Goal: Task Accomplishment & Management: Manage account settings

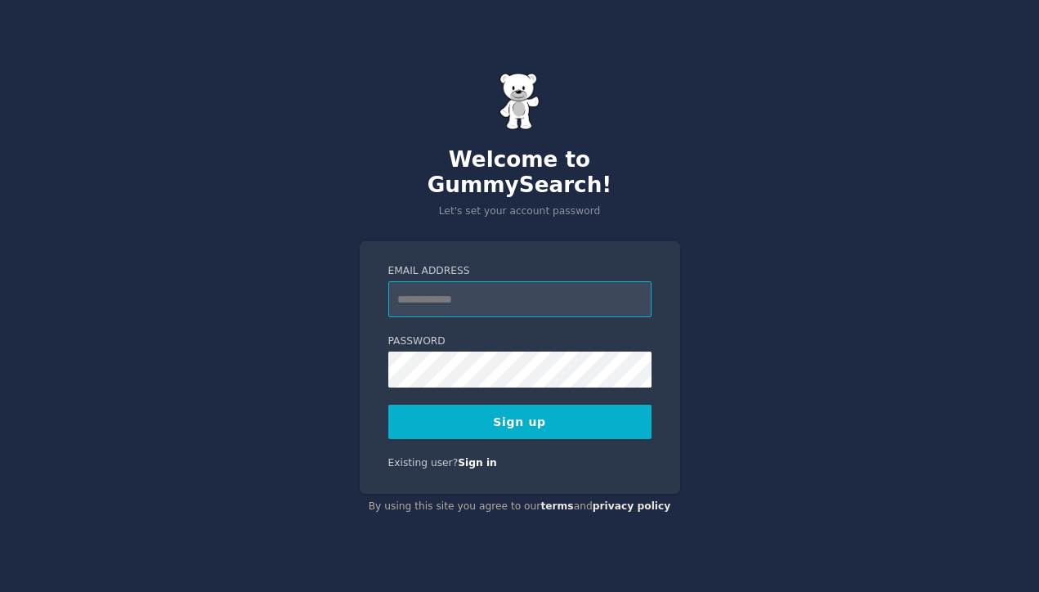
click at [564, 281] on input "Email Address" at bounding box center [519, 299] width 263 height 36
type input "**********"
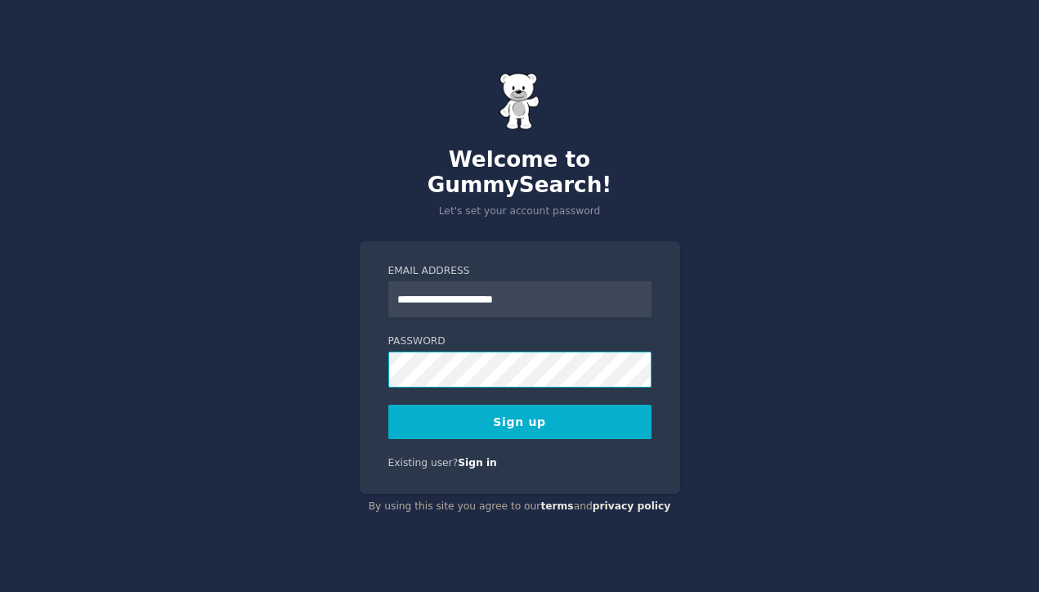
click at [388, 405] on button "Sign up" at bounding box center [519, 422] width 263 height 34
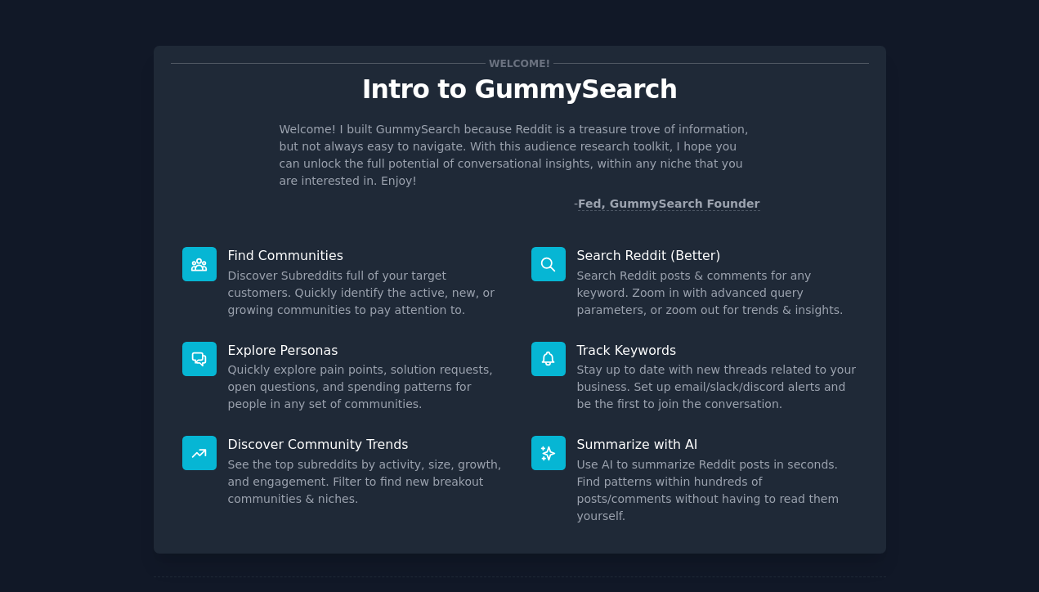
scroll to position [48, 0]
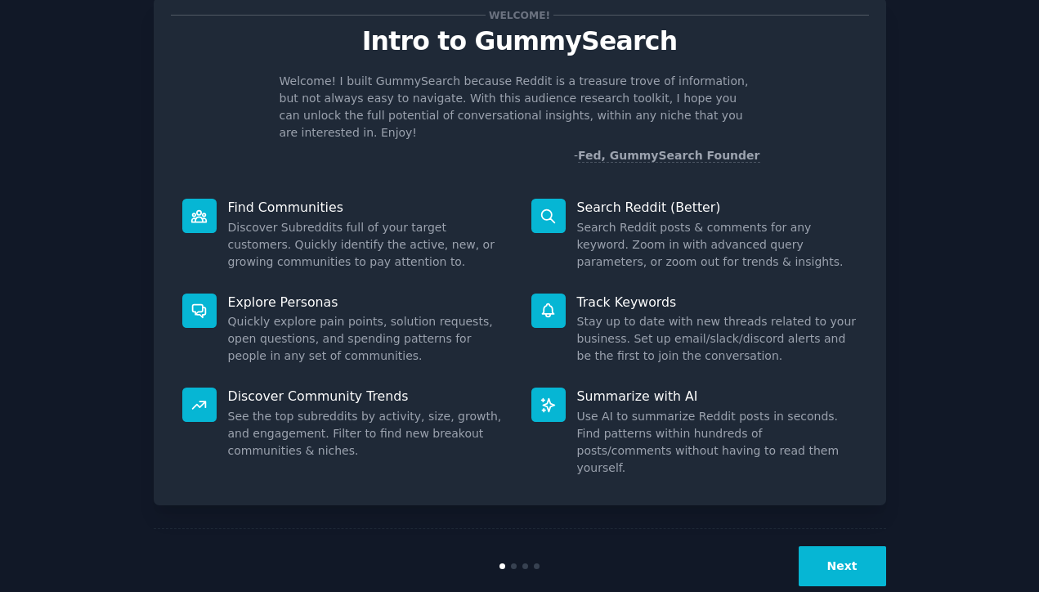
click at [826, 546] on button "Next" at bounding box center [842, 566] width 87 height 40
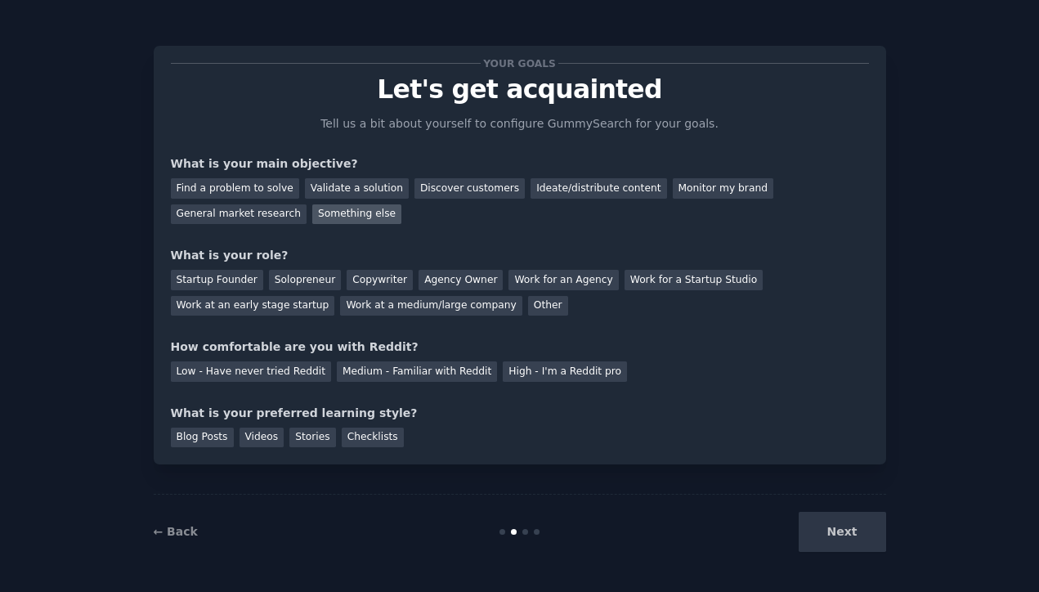
click at [312, 214] on div "Something else" at bounding box center [356, 214] width 89 height 20
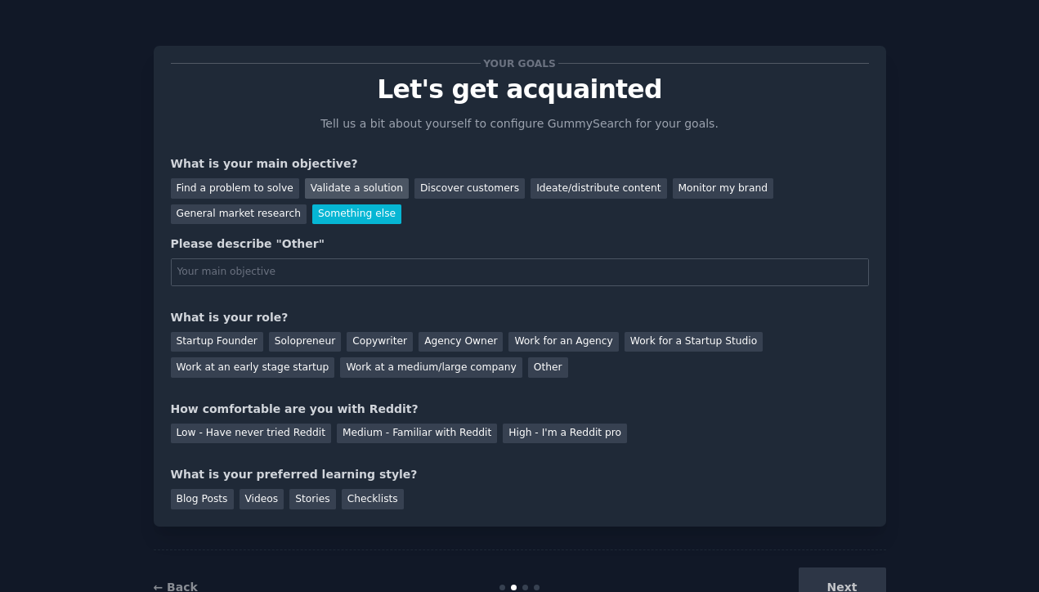
click at [305, 188] on div "Validate a solution" at bounding box center [357, 188] width 104 height 20
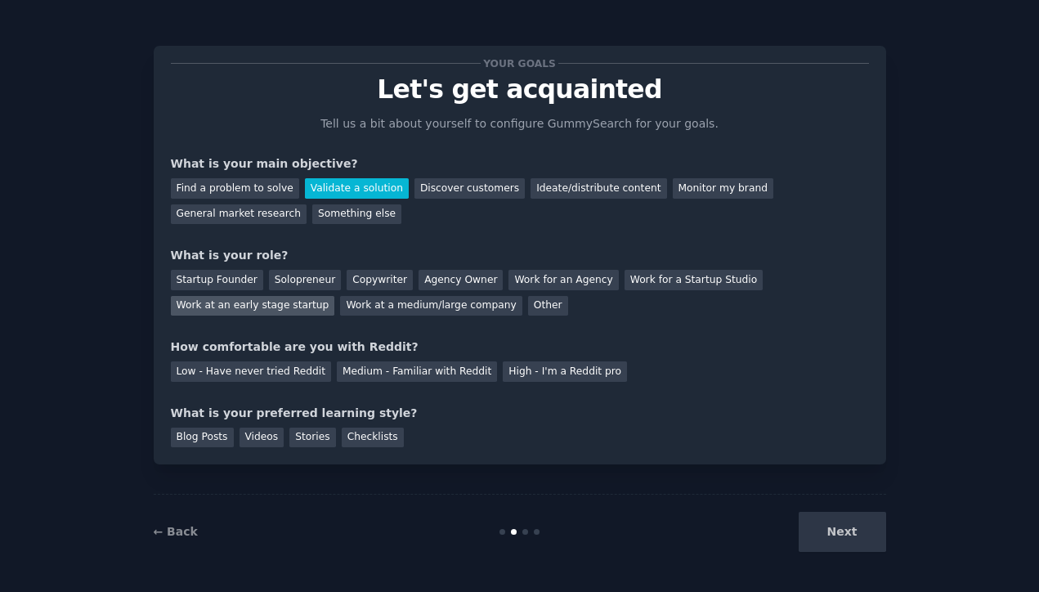
click at [335, 296] on div "Work at an early stage startup" at bounding box center [253, 306] width 164 height 20
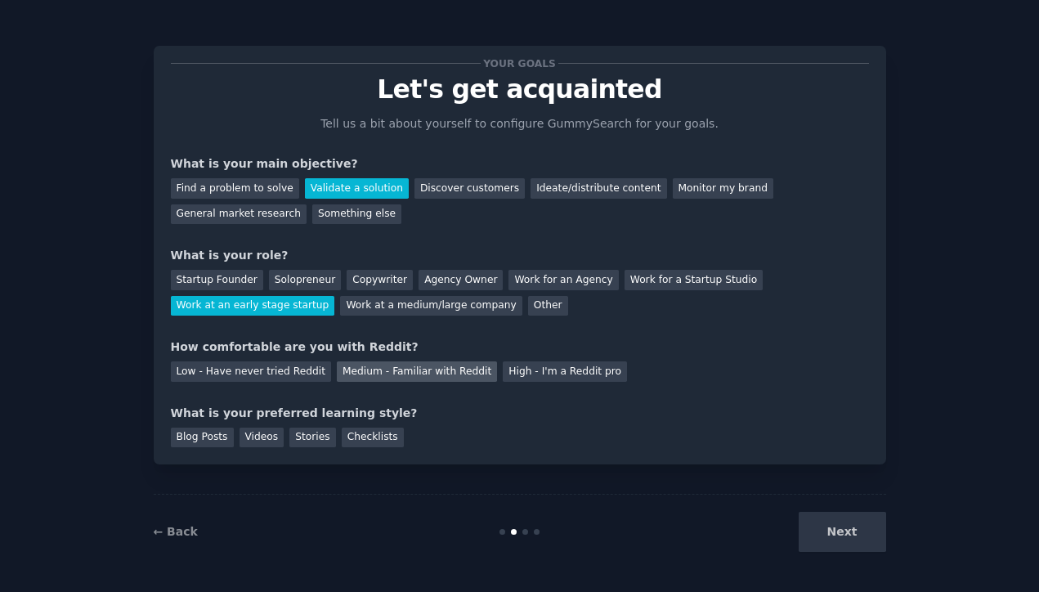
click at [388, 372] on div "Medium - Familiar with Reddit" at bounding box center [417, 371] width 160 height 20
click at [204, 438] on div "Blog Posts" at bounding box center [202, 438] width 63 height 20
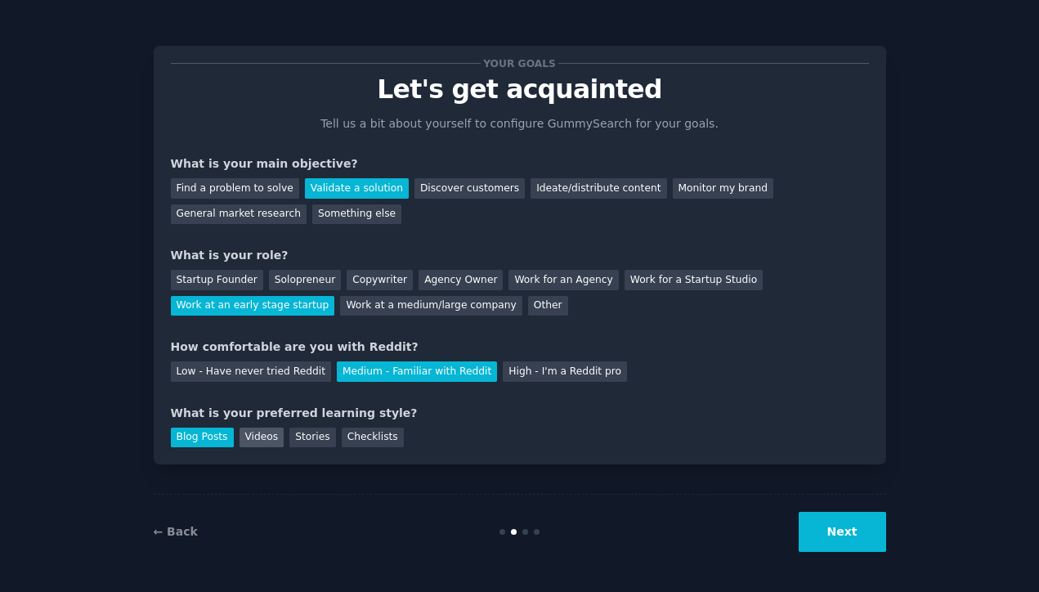
click at [269, 441] on div "Videos" at bounding box center [262, 438] width 45 height 20
click at [191, 429] on div "Blog Posts" at bounding box center [202, 438] width 63 height 20
click at [819, 536] on button "Next" at bounding box center [842, 532] width 87 height 40
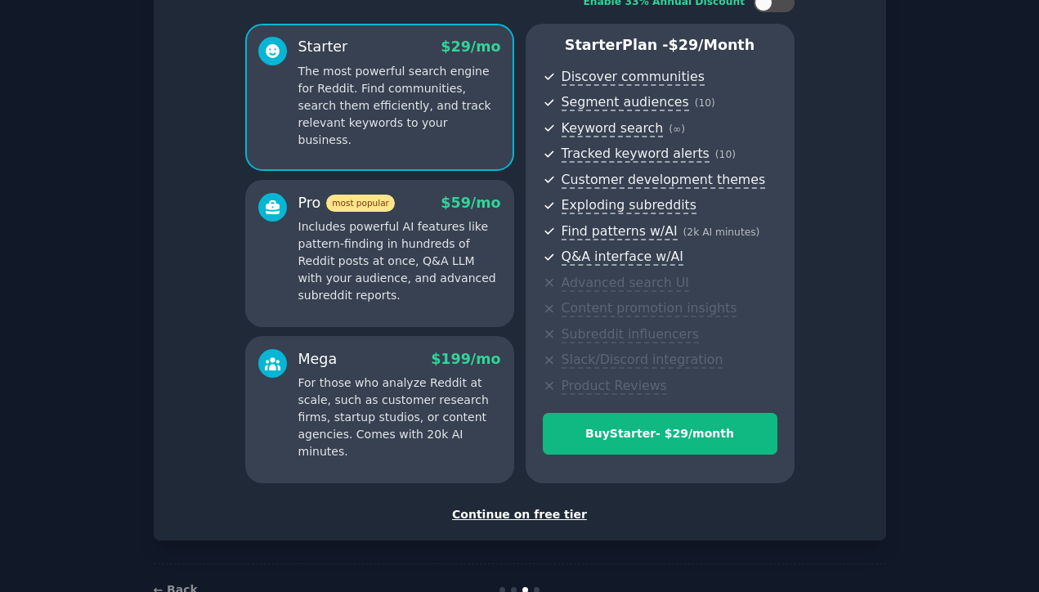
scroll to position [169, 0]
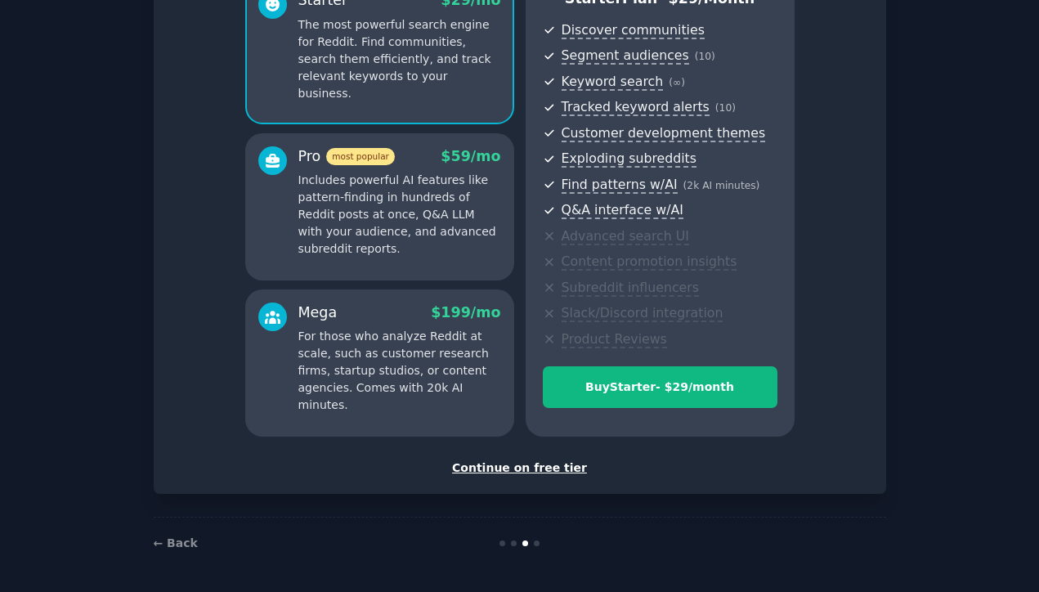
click at [515, 470] on div "Continue on free tier" at bounding box center [520, 468] width 698 height 17
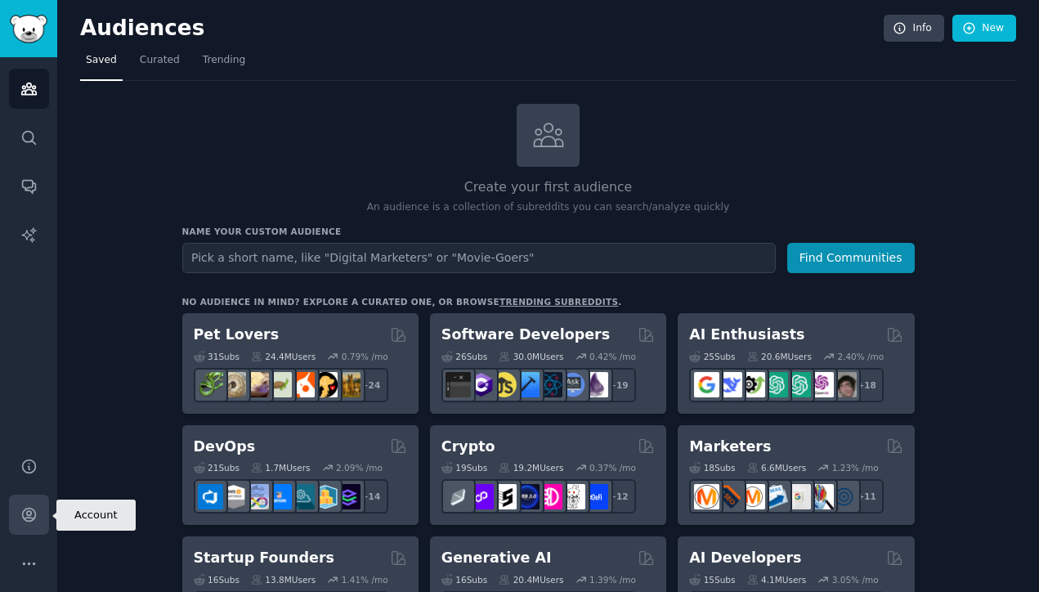
click at [46, 528] on link "Account" at bounding box center [29, 515] width 40 height 40
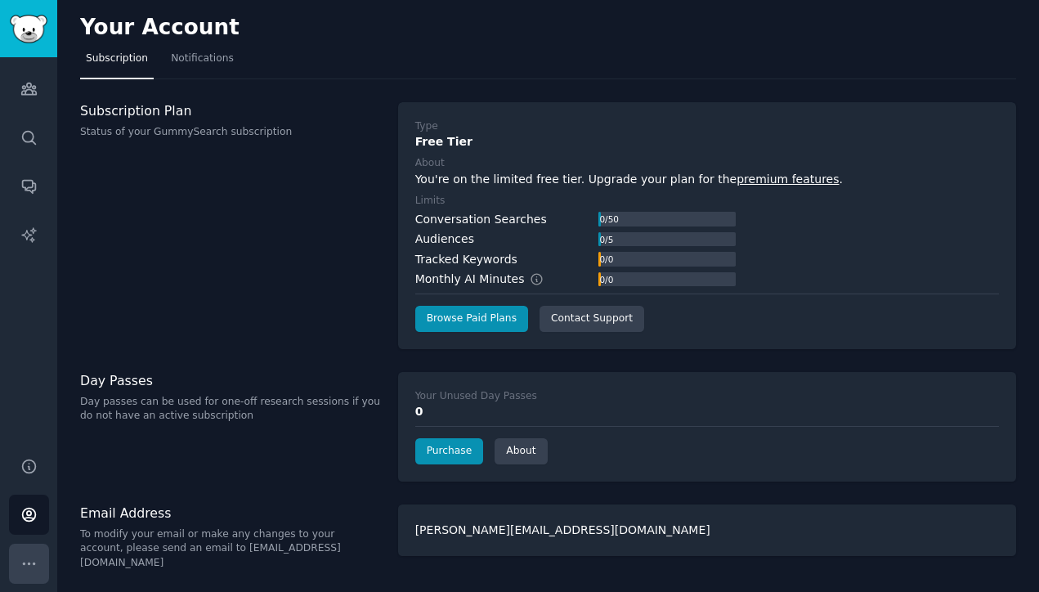
click at [15, 569] on button "More" at bounding box center [29, 564] width 40 height 40
